Goal: Find specific page/section: Find specific page/section

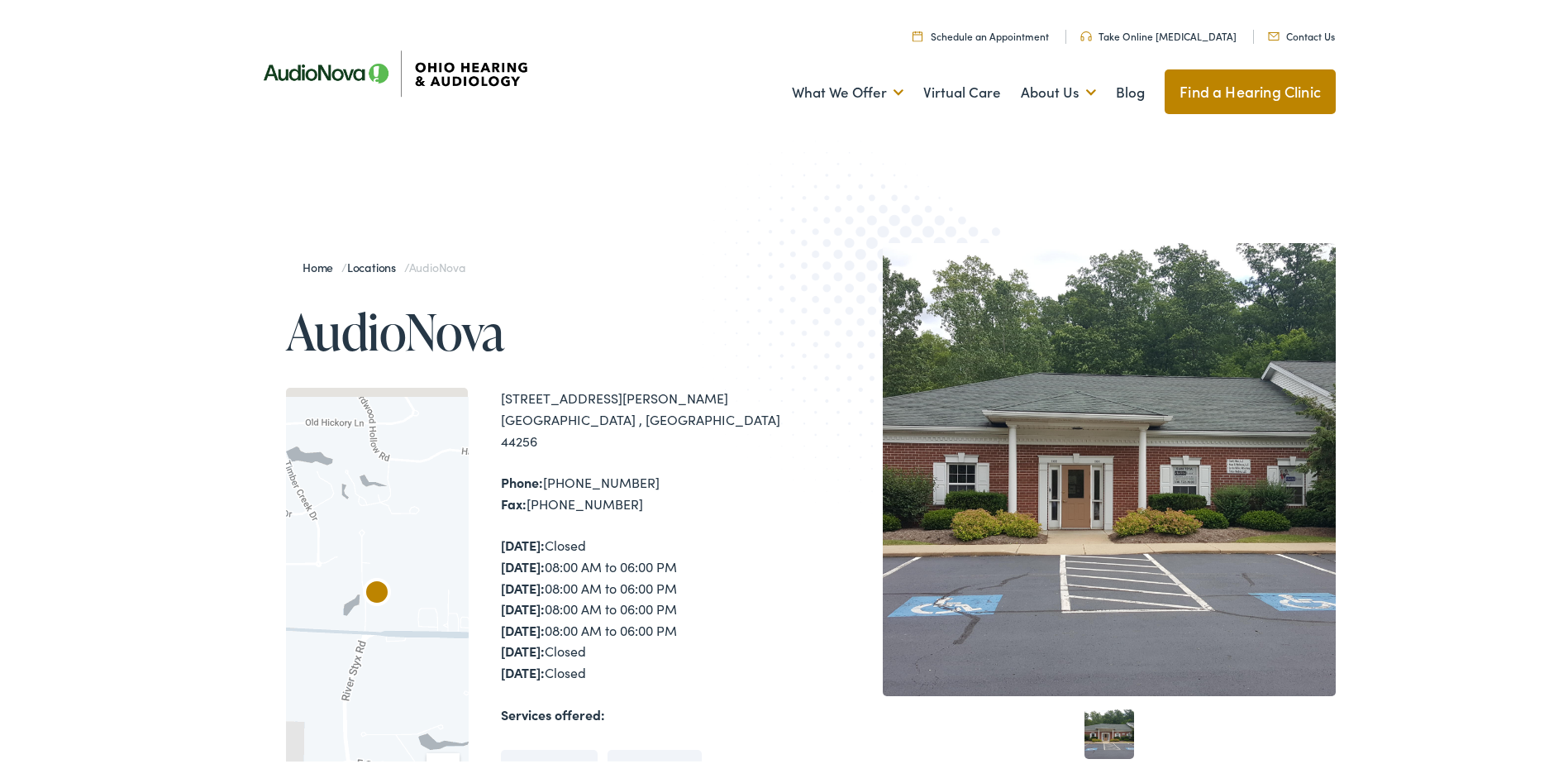
click at [1084, 495] on div at bounding box center [1109, 466] width 453 height 453
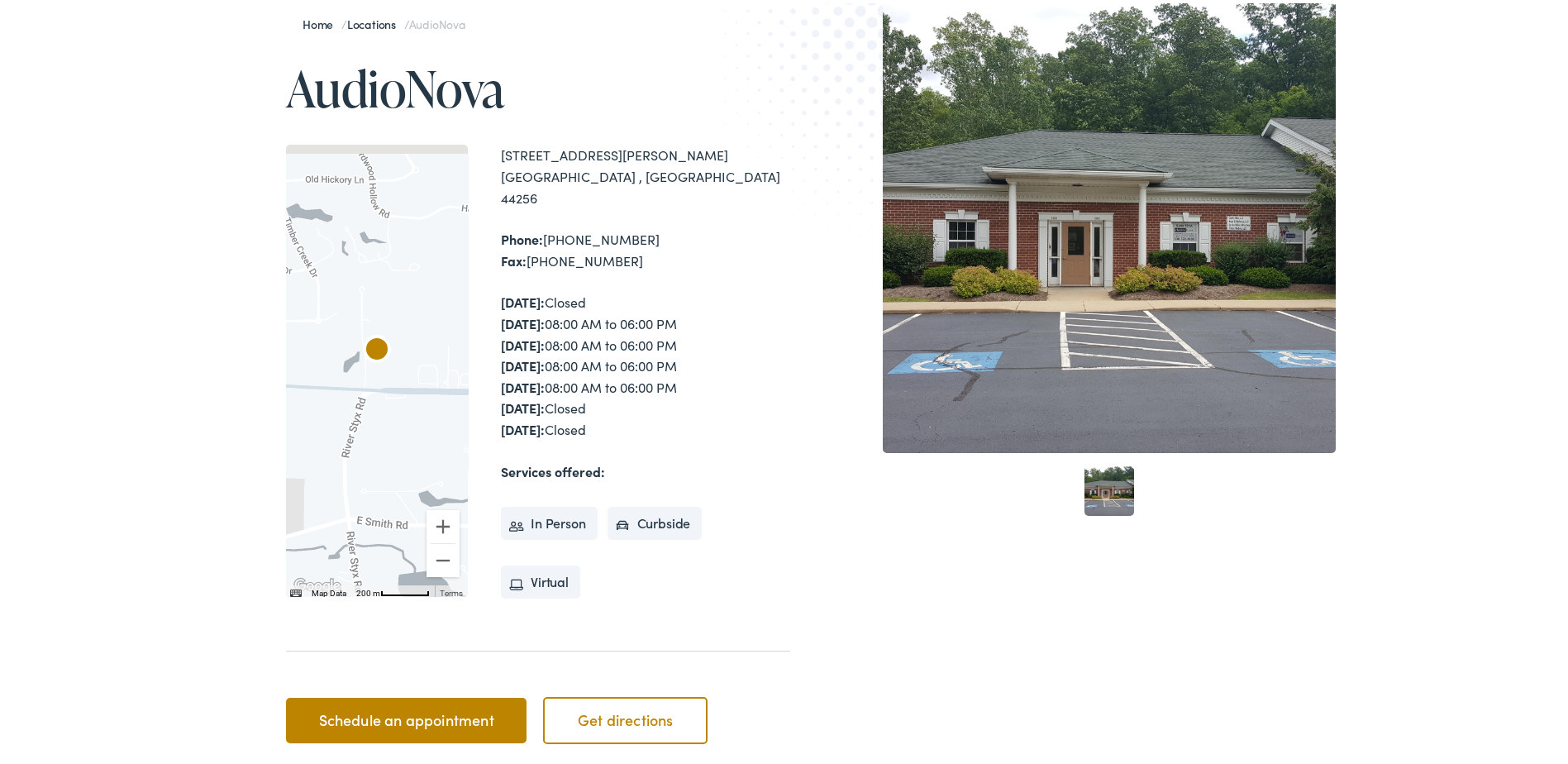
scroll to position [83, 0]
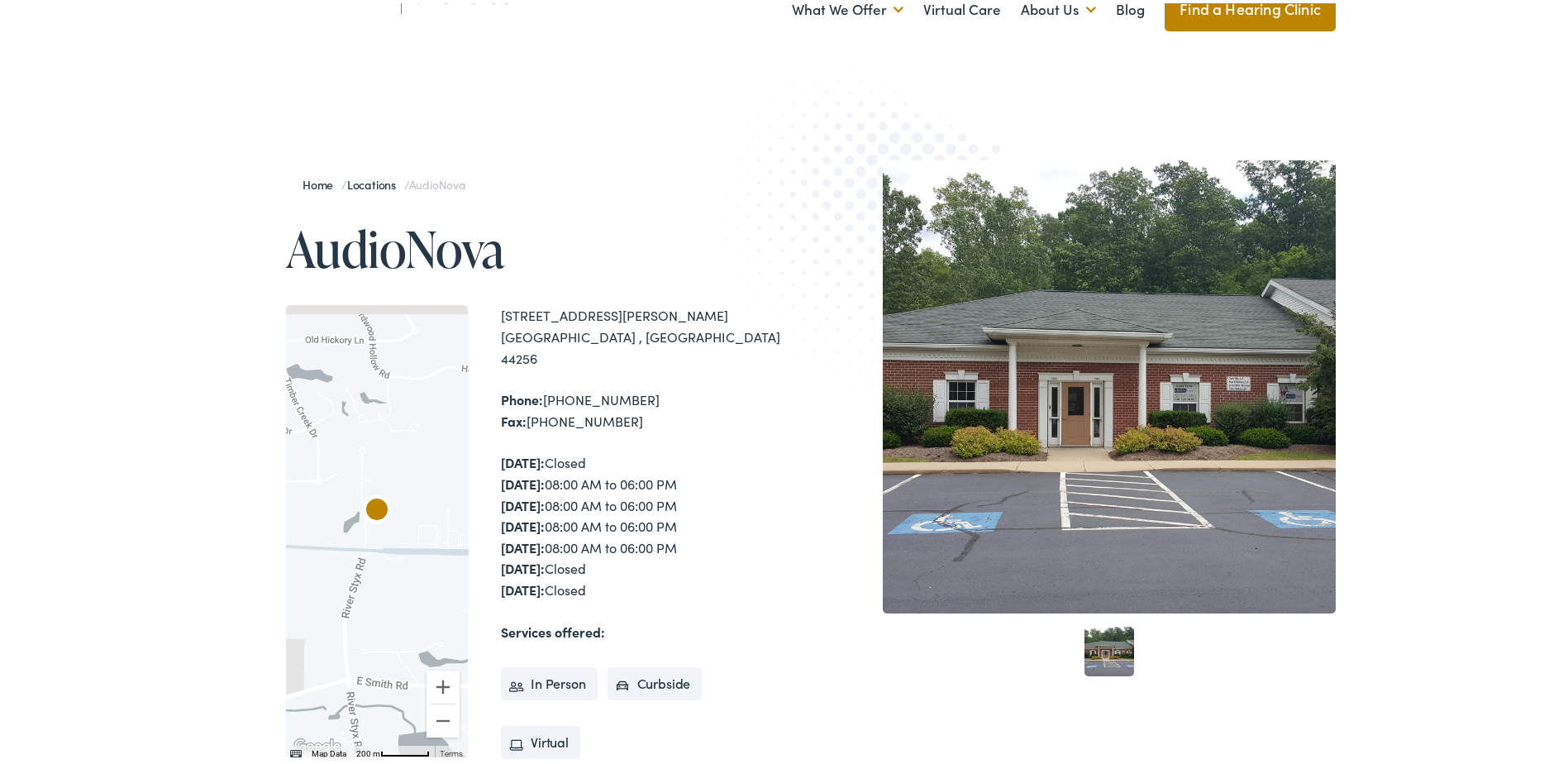
click at [1121, 632] on link "1" at bounding box center [1108, 648] width 50 height 50
click at [1102, 644] on link "1" at bounding box center [1108, 648] width 50 height 50
click at [1091, 389] on div at bounding box center [1109, 383] width 453 height 453
click at [568, 456] on div "Monday: Closed Tuesday: 08:00 AM to 06:00 PM Wednesday: 08:00 AM to 06:00 PM Th…" at bounding box center [645, 523] width 289 height 148
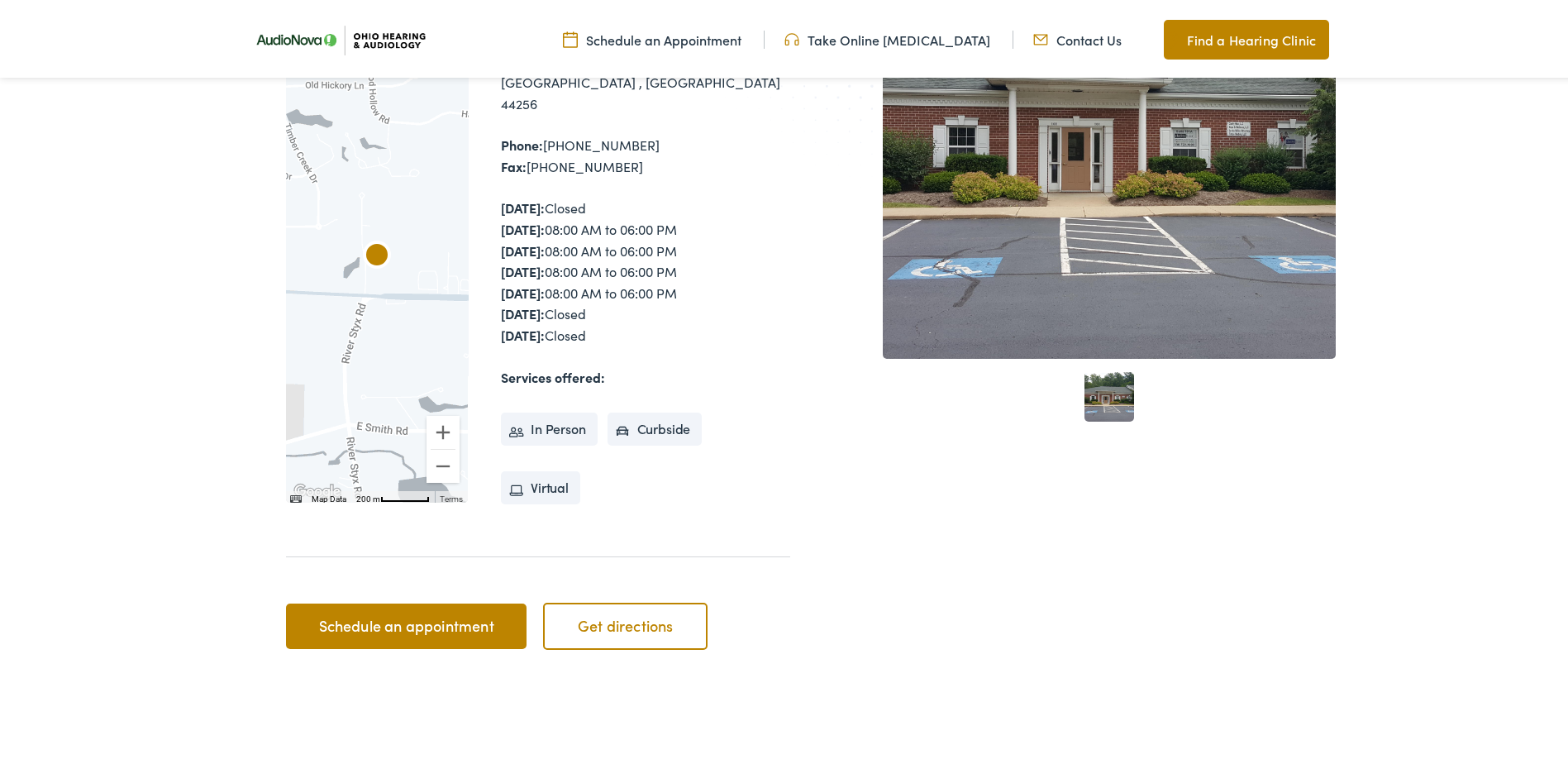
scroll to position [0, 0]
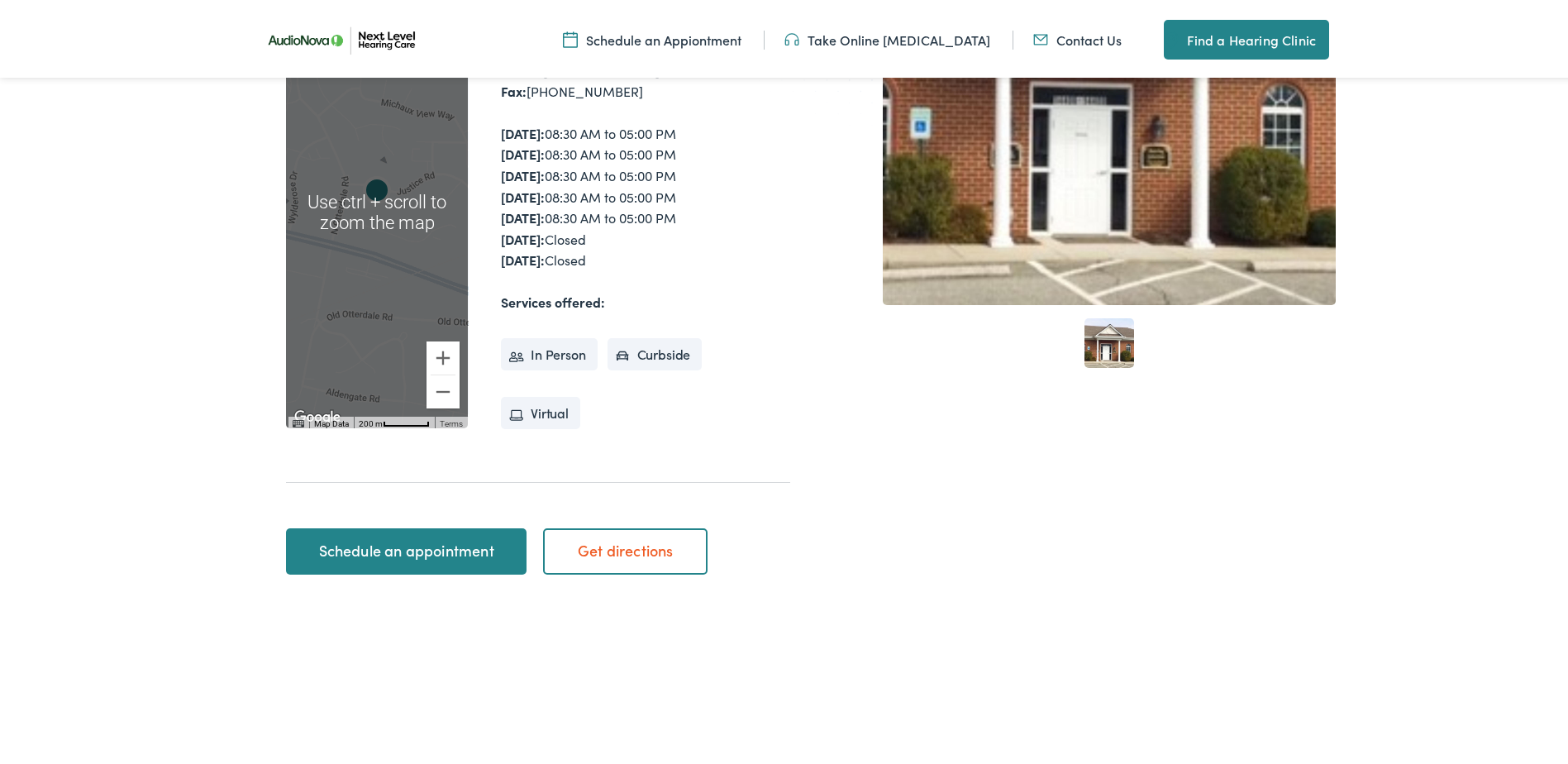
scroll to position [413, 0]
